Goal: Browse casually

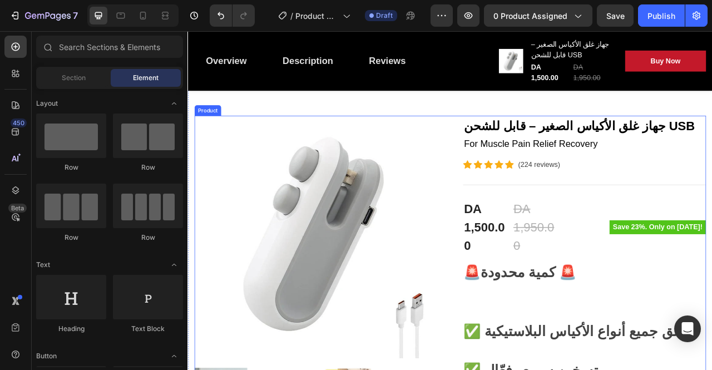
scroll to position [111, 0]
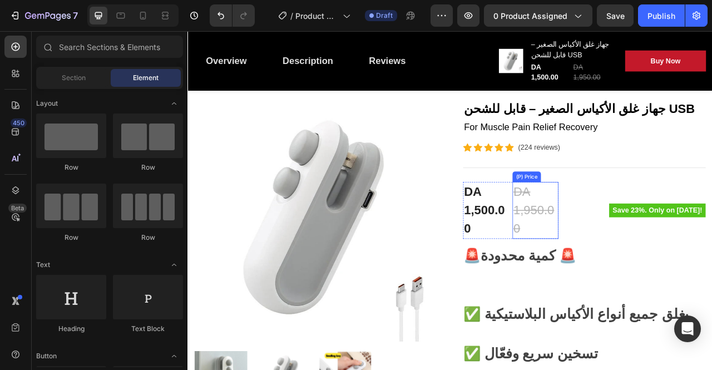
click at [623, 254] on div "DA 1,950.00" at bounding box center [629, 259] width 58 height 72
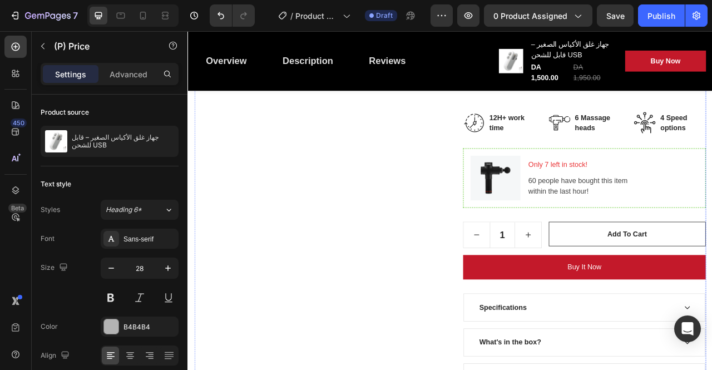
scroll to position [612, 0]
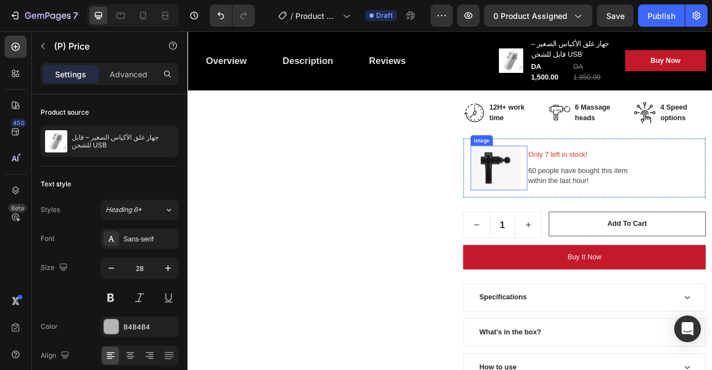
click at [593, 177] on img at bounding box center [578, 205] width 63 height 57
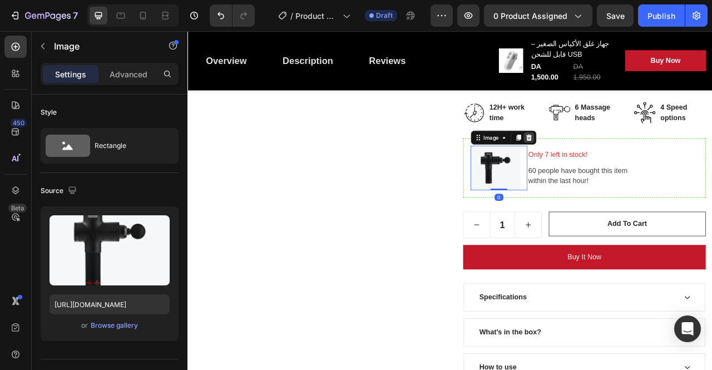
click at [623, 160] on div at bounding box center [620, 166] width 13 height 13
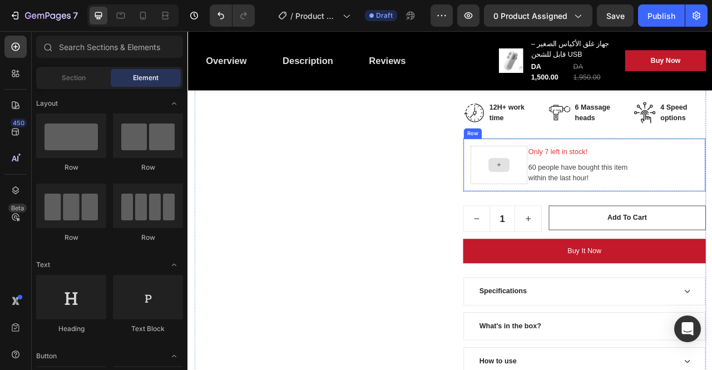
click at [570, 192] on div at bounding box center [583, 201] width 27 height 18
click at [583, 192] on div at bounding box center [583, 201] width 27 height 18
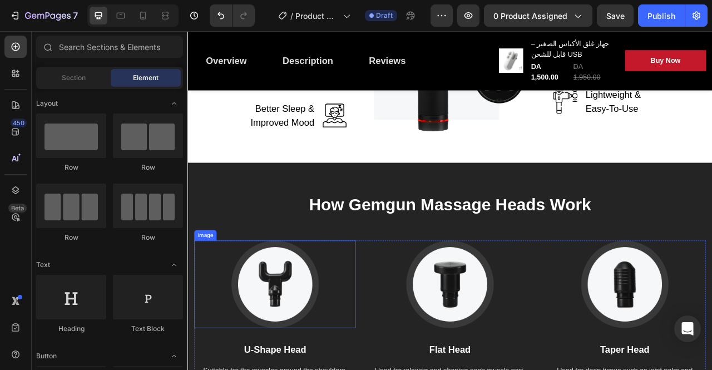
scroll to position [1946, 0]
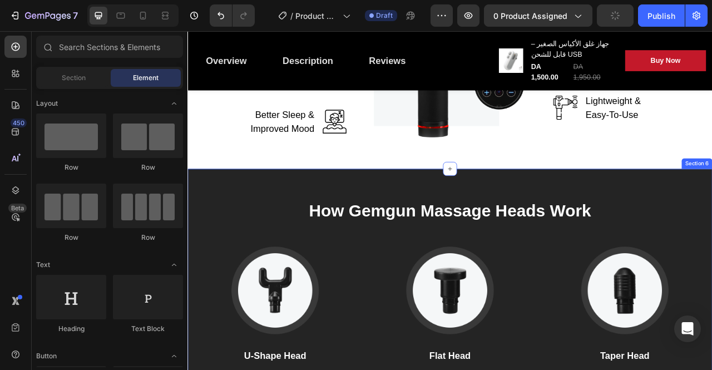
click at [546, 231] on div "How Gemgun Massage Heads Work Heading Image U-Shape Head Text block Suitable fo…" at bounding box center [520, 375] width 667 height 339
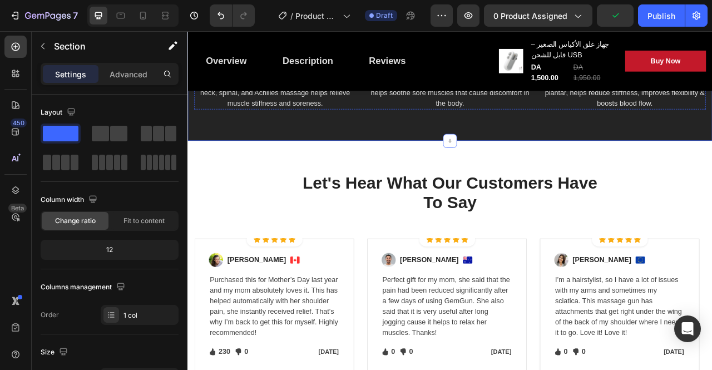
scroll to position [2335, 0]
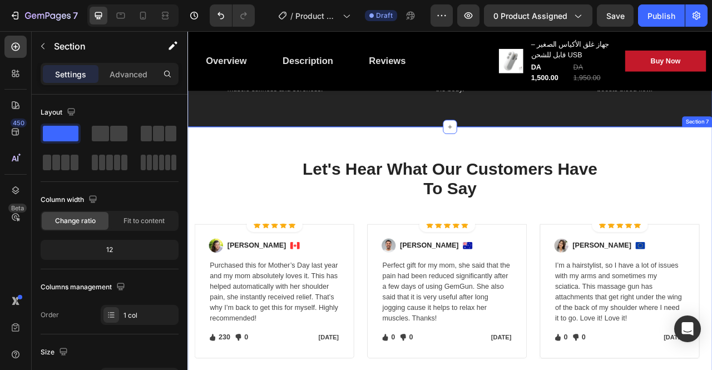
click at [711, 196] on div "Let's Hear What Our Customers Have To Say Heading Row Image Icon Icon Icon Icon…" at bounding box center [521, 320] width 650 height 255
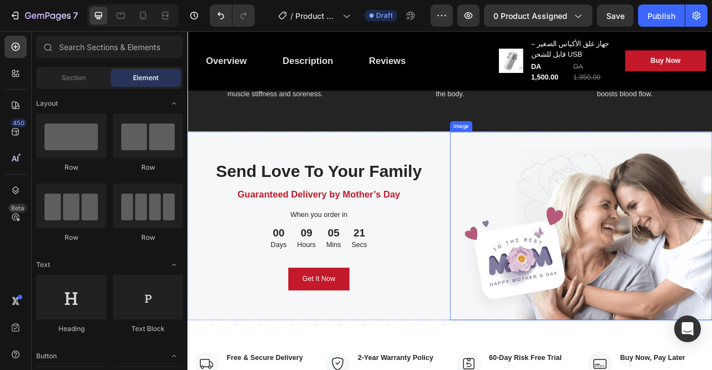
scroll to position [2279, 0]
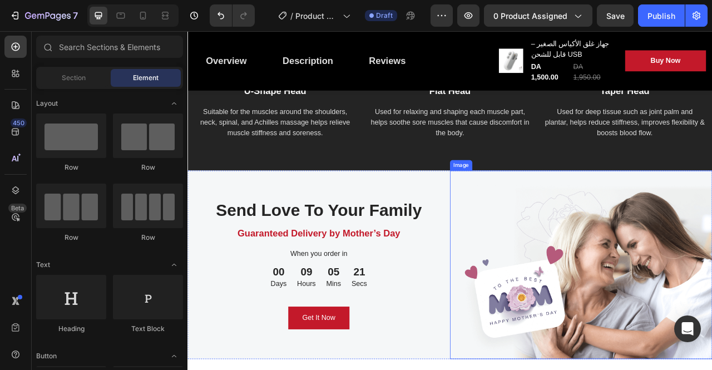
click at [613, 285] on img at bounding box center [688, 328] width 334 height 240
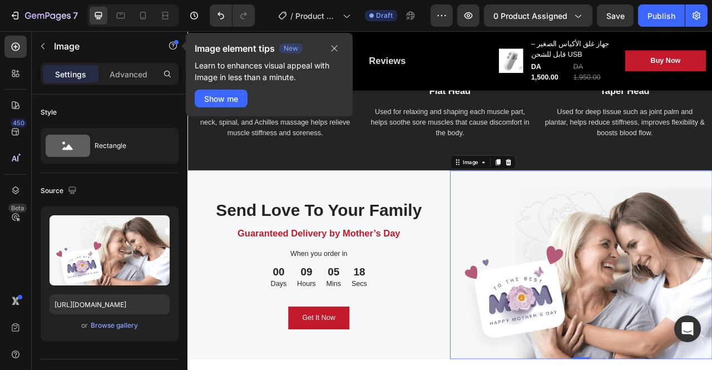
click at [711, 349] on img at bounding box center [688, 328] width 334 height 240
click at [341, 49] on button "button" at bounding box center [334, 48] width 19 height 13
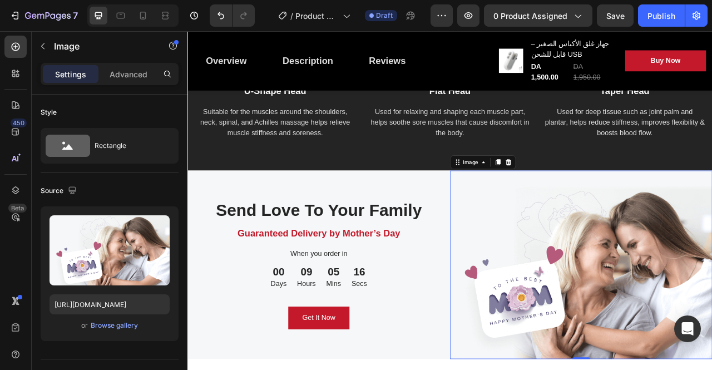
click at [711, 330] on img at bounding box center [688, 328] width 334 height 240
click at [591, 202] on div at bounding box center [594, 197] width 13 height 13
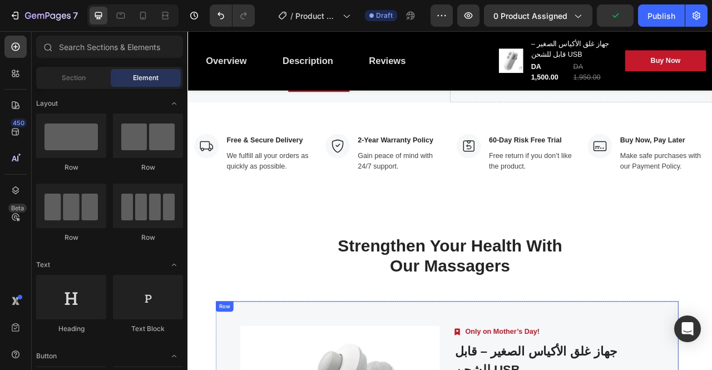
scroll to position [2668, 0]
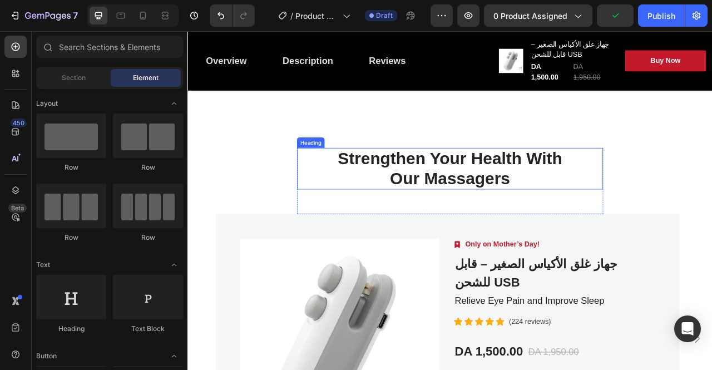
click at [579, 207] on p "Strengthen Your Health With Our Massagers" at bounding box center [520, 206] width 387 height 51
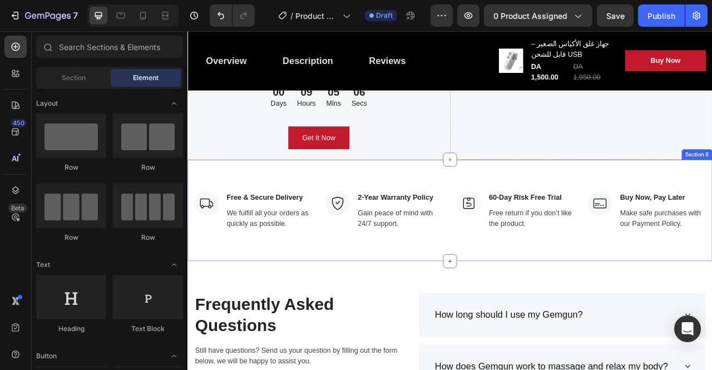
scroll to position [2334, 0]
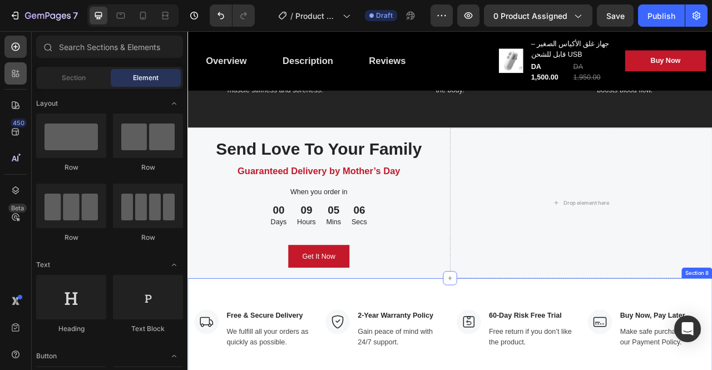
click at [13, 69] on icon at bounding box center [15, 73] width 11 height 11
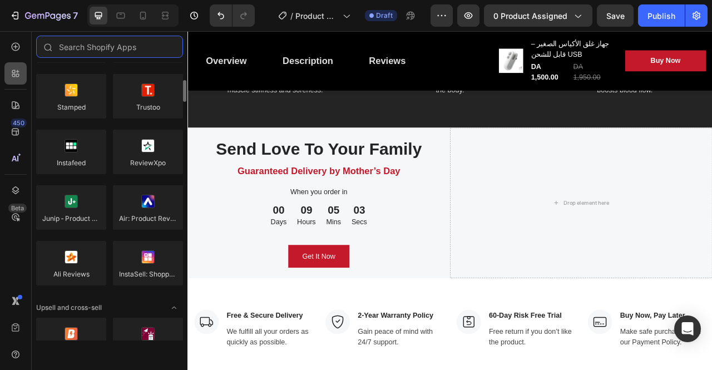
scroll to position [244, 0]
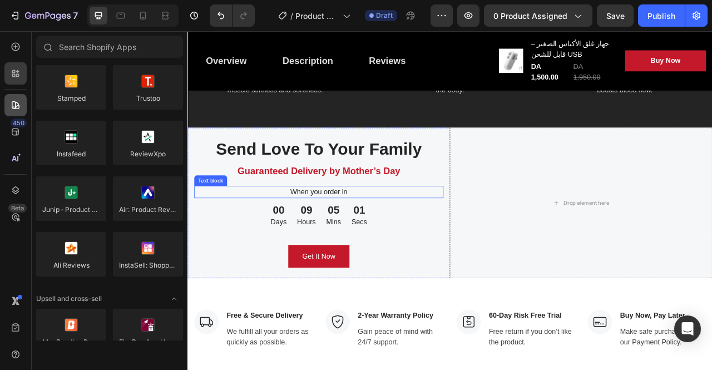
click at [17, 103] on icon at bounding box center [15, 105] width 11 height 11
